Goal: Information Seeking & Learning: Learn about a topic

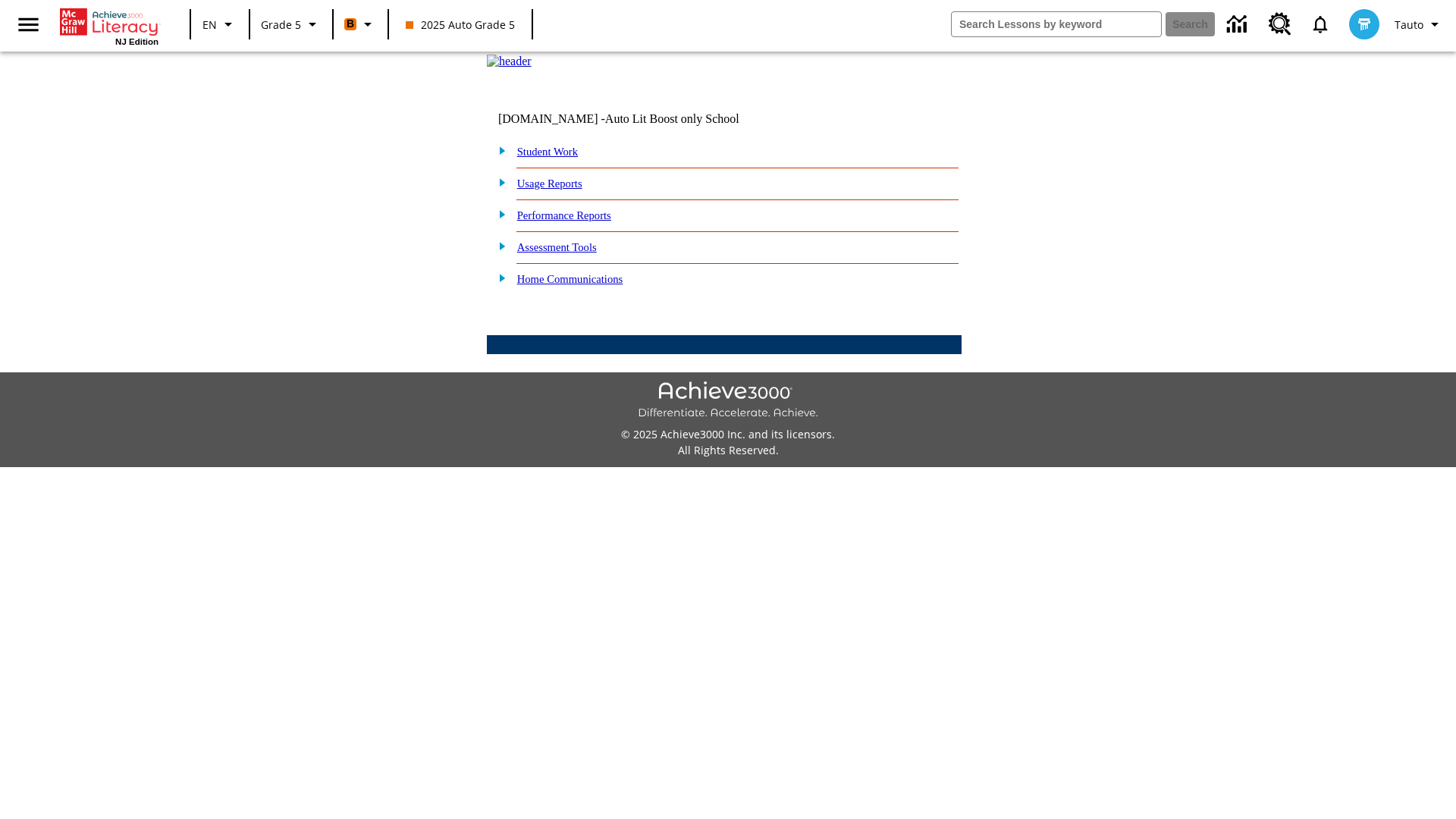
click at [580, 222] on link "Performance Reports" at bounding box center [564, 216] width 94 height 12
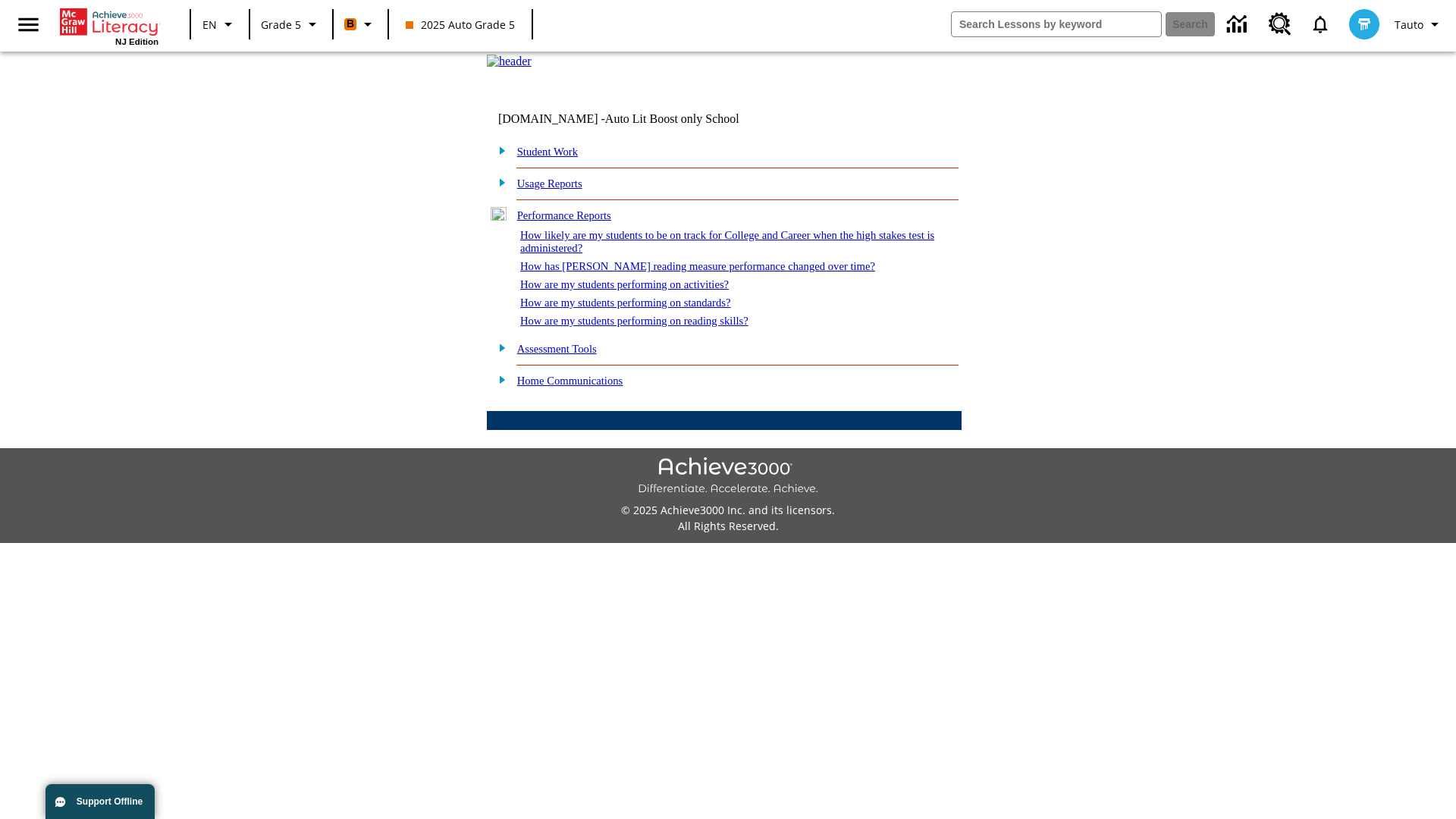
click at [689, 272] on link "How has [PERSON_NAME] reading measure performance changed over time?" at bounding box center [697, 266] width 355 height 12
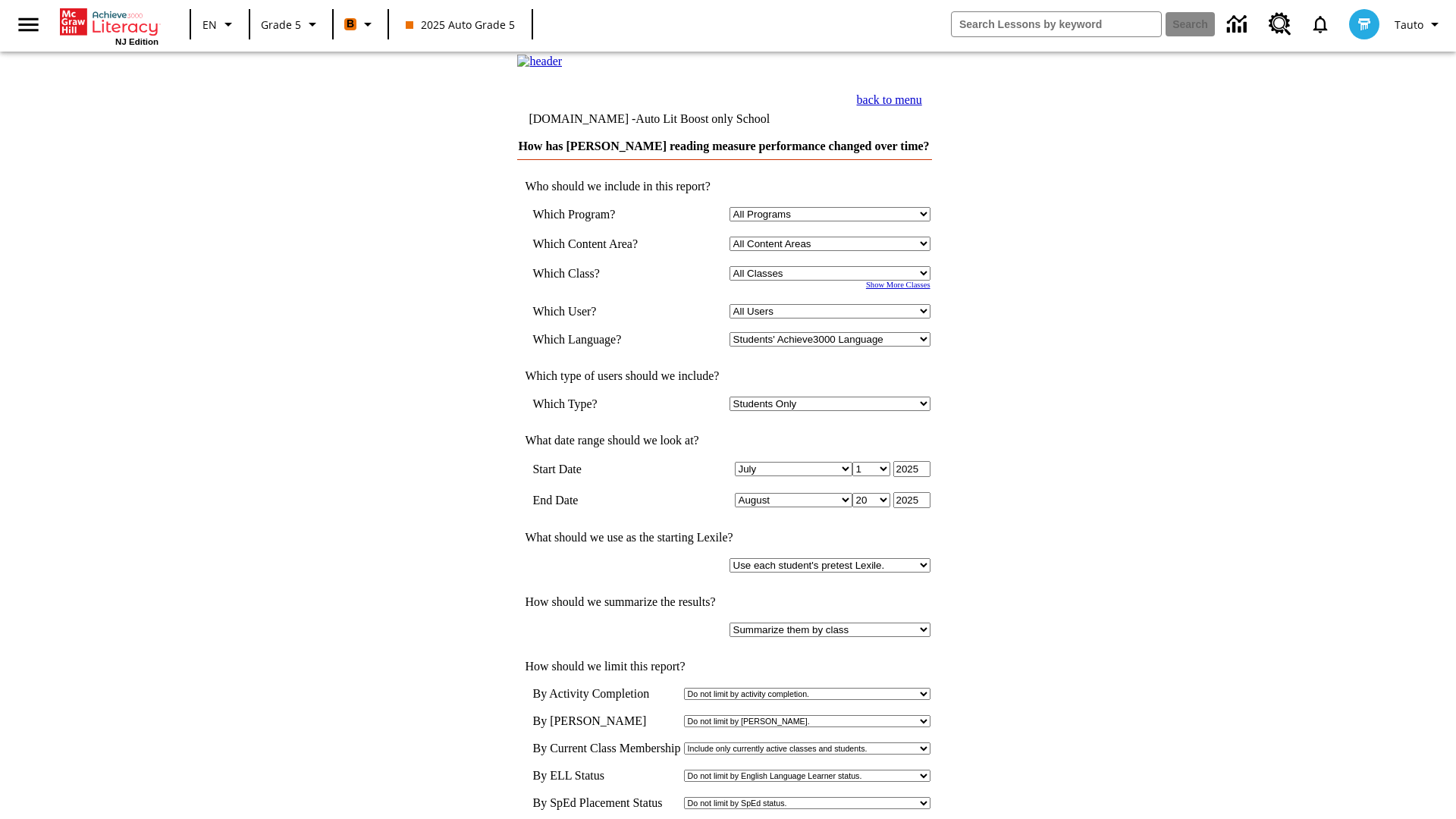
click at [832, 280] on select "Select a Class: All Classes 2025 Auto Grade 5 OL 2025 Auto Grade 6" at bounding box center [830, 273] width 201 height 14
select select "11133131"
